Goal: Navigation & Orientation: Find specific page/section

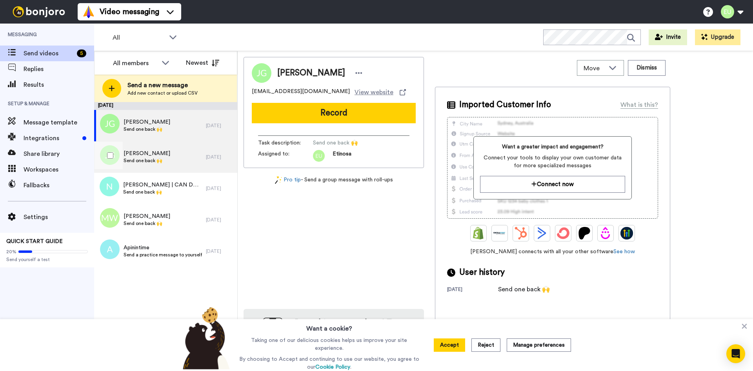
click at [146, 154] on span "Jordan Gill" at bounding box center [147, 153] width 47 height 8
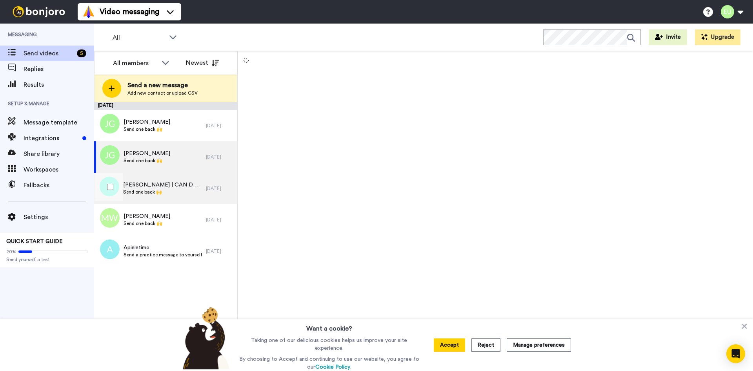
click at [157, 185] on span "Nadine | CAN DO! Content" at bounding box center [162, 185] width 79 height 8
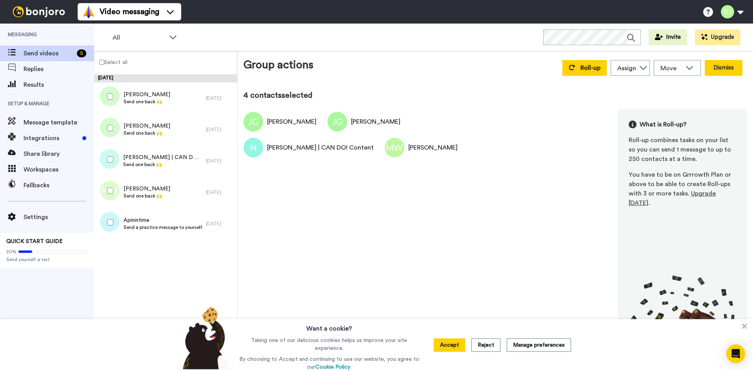
click at [716, 71] on button "Dismiss" at bounding box center [724, 68] width 38 height 16
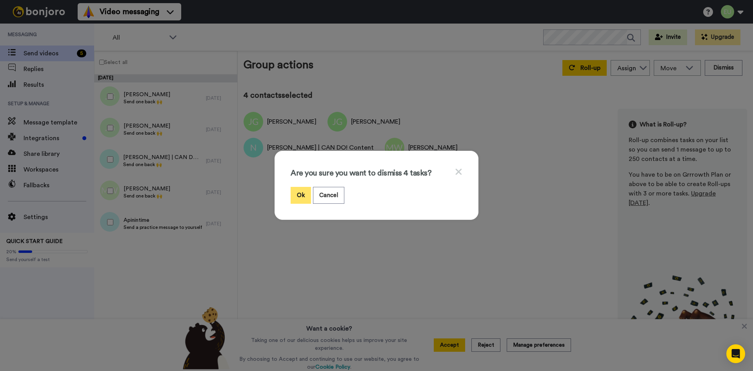
click at [296, 191] on button "Ok" at bounding box center [301, 195] width 20 height 17
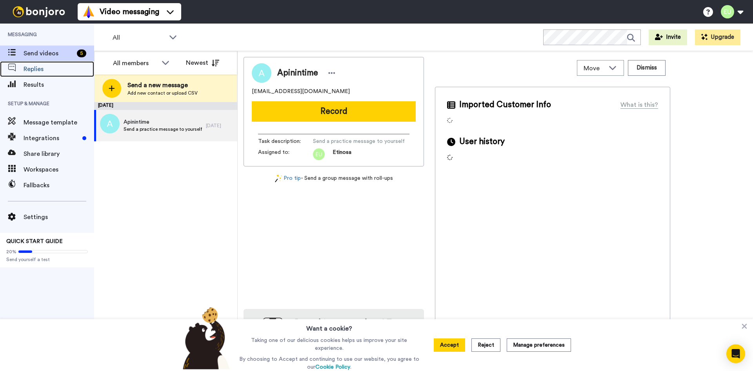
click at [58, 71] on span "Replies" at bounding box center [59, 68] width 71 height 9
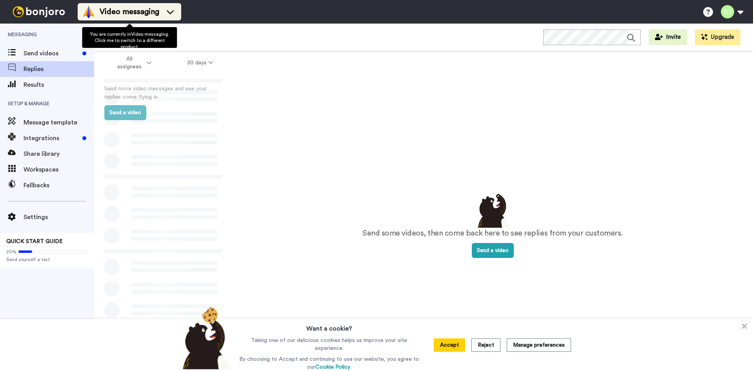
click at [152, 8] on span "Video messaging" at bounding box center [130, 11] width 60 height 11
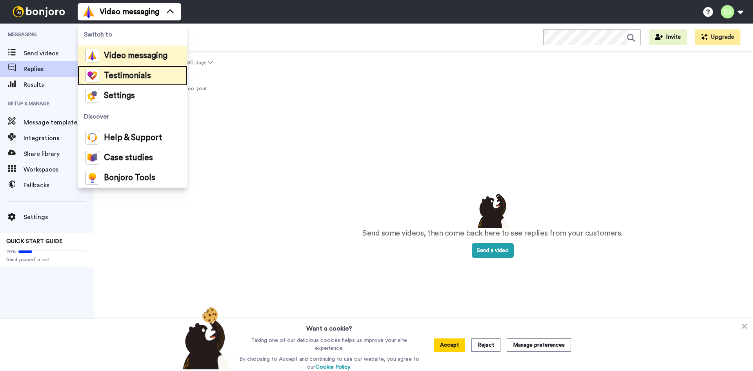
click at [146, 74] on span "Testimonials" at bounding box center [127, 76] width 47 height 8
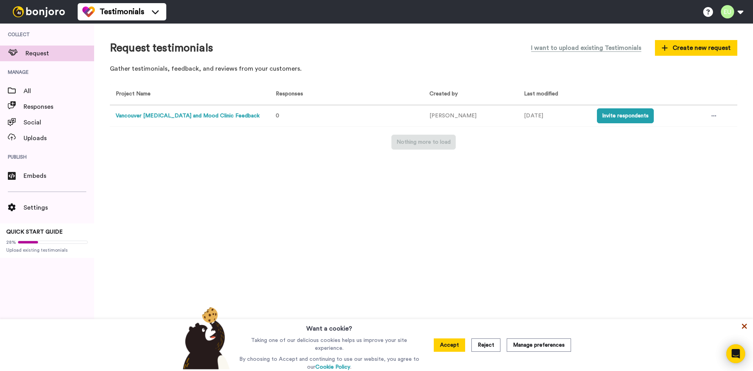
click at [744, 328] on icon at bounding box center [744, 326] width 5 height 5
